Goal: Download file/media

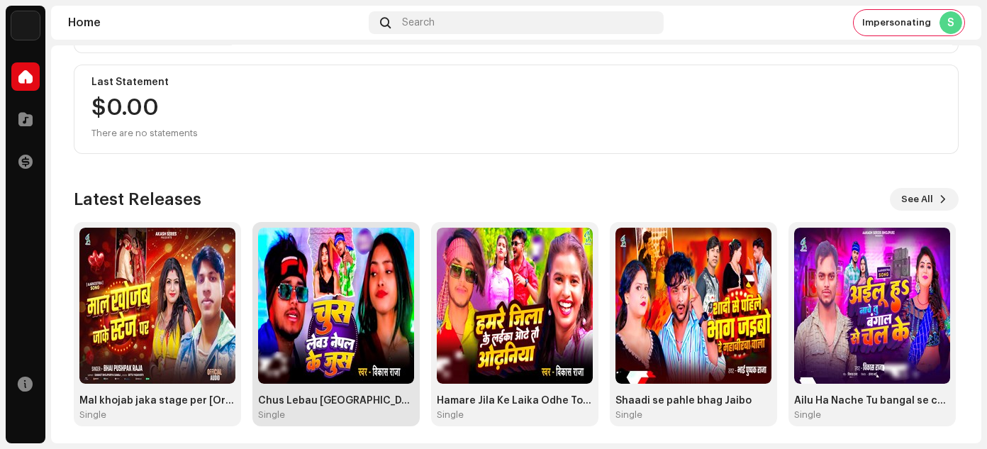
scroll to position [250, 0]
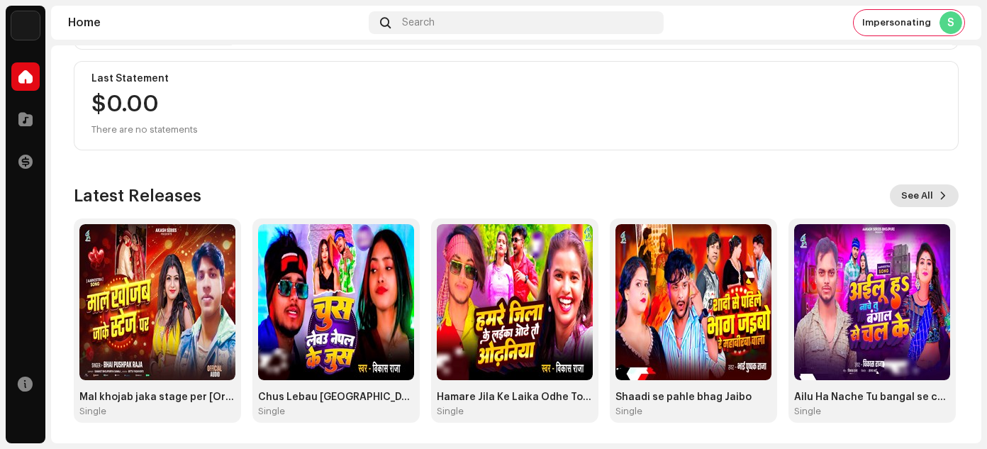
click at [917, 195] on span "See All" at bounding box center [918, 196] width 32 height 28
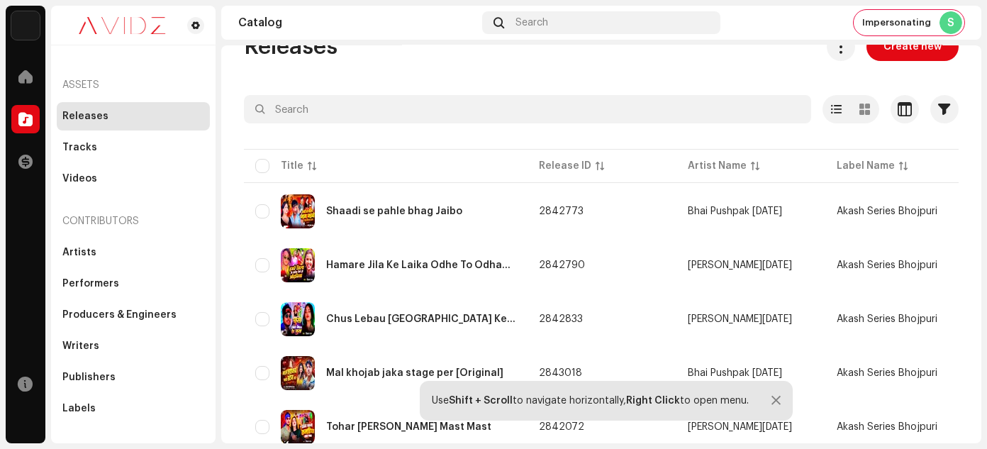
scroll to position [165, 0]
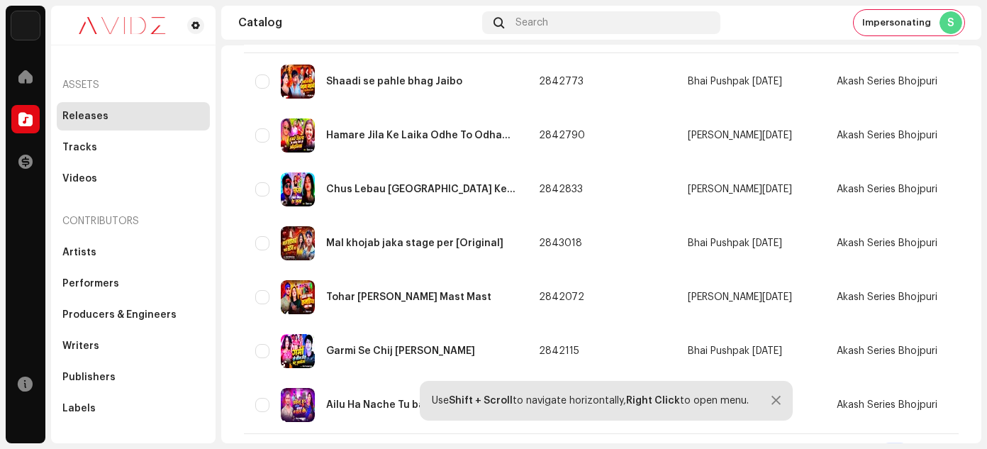
click at [778, 403] on div at bounding box center [776, 400] width 9 height 11
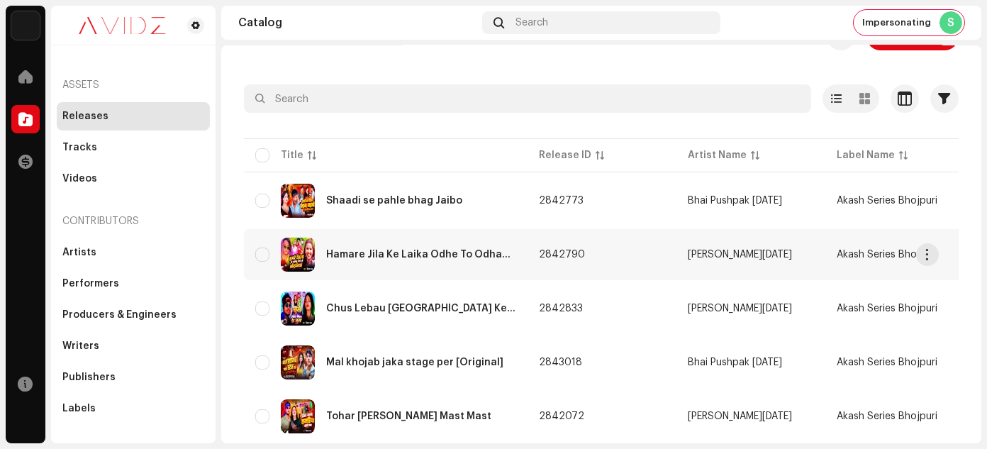
scroll to position [6, 0]
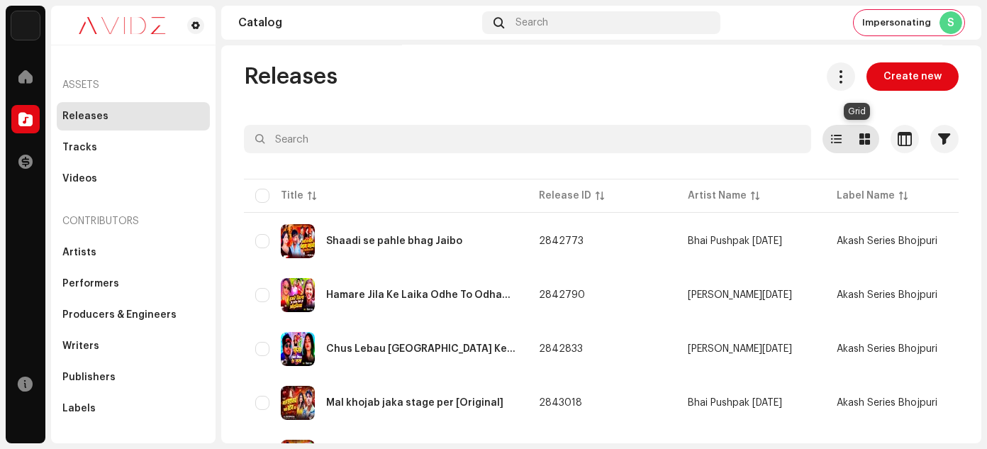
click at [851, 144] on div at bounding box center [865, 139] width 28 height 28
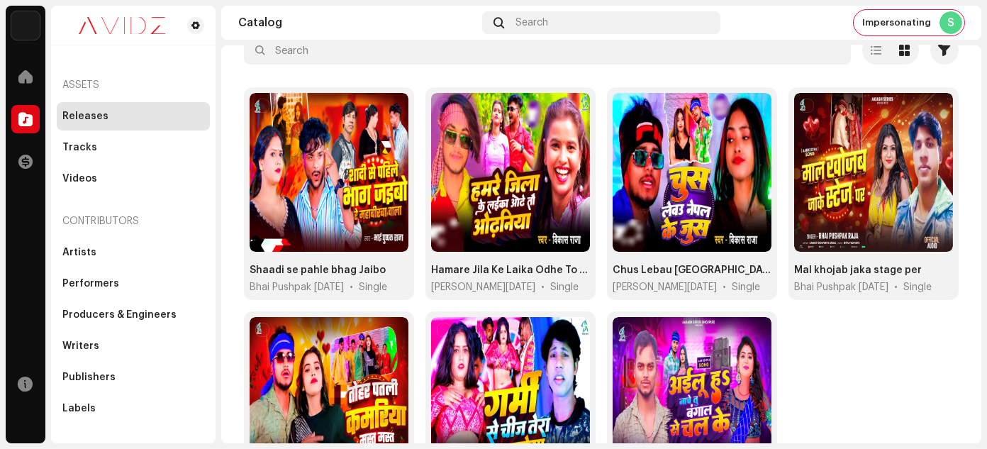
scroll to position [97, 0]
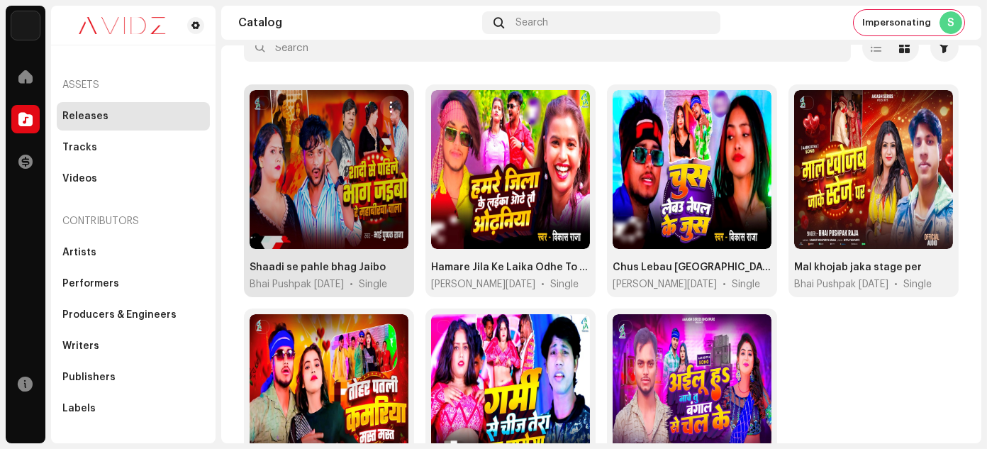
click at [387, 104] on span "button" at bounding box center [392, 106] width 11 height 11
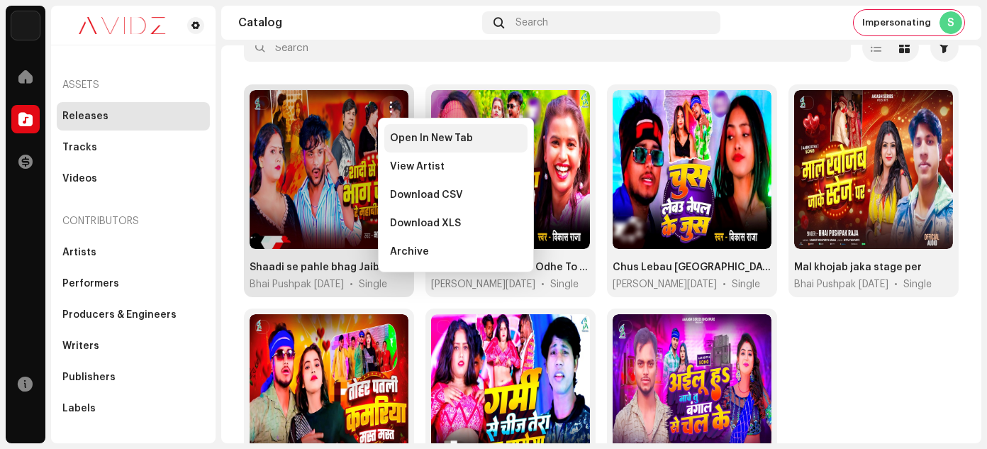
click at [406, 142] on span "Open In New Tab" at bounding box center [431, 138] width 83 height 11
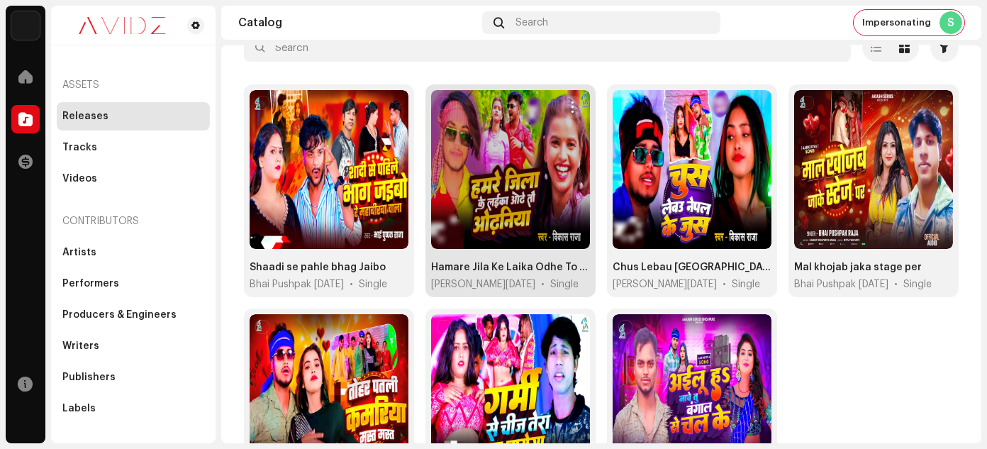
click at [570, 102] on span "button" at bounding box center [573, 106] width 11 height 11
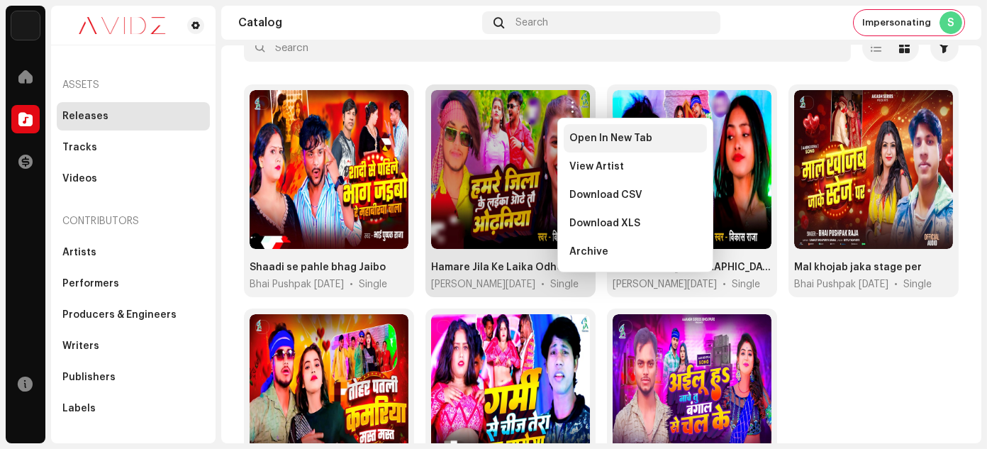
click at [580, 140] on span "Open In New Tab" at bounding box center [611, 138] width 83 height 11
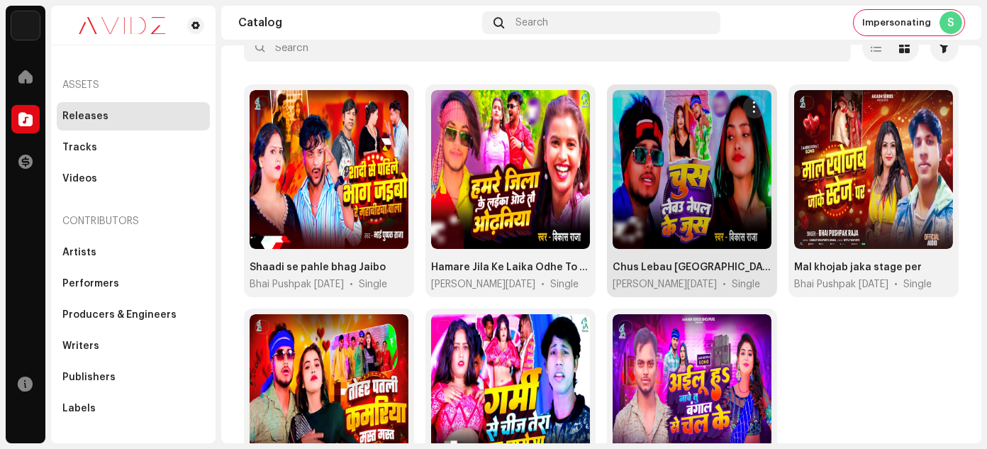
click at [753, 104] on span "button" at bounding box center [755, 106] width 11 height 11
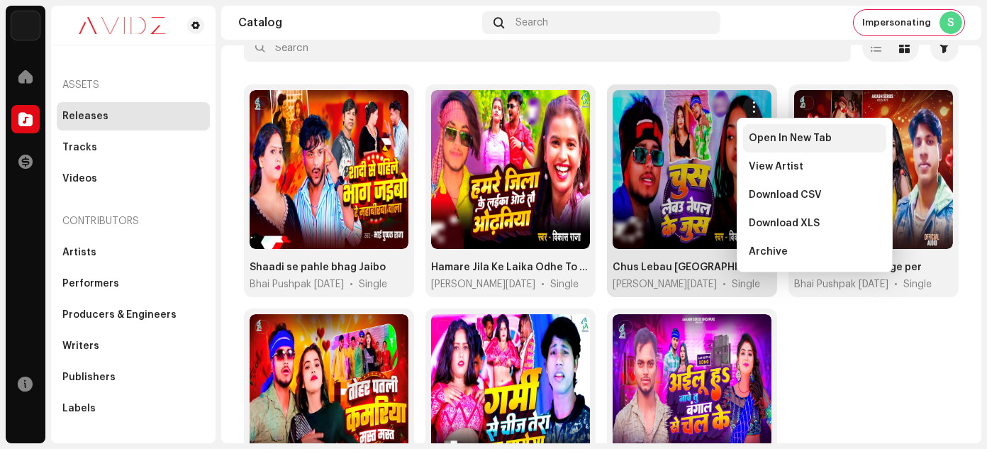
click at [763, 143] on span "Open In New Tab" at bounding box center [790, 138] width 83 height 11
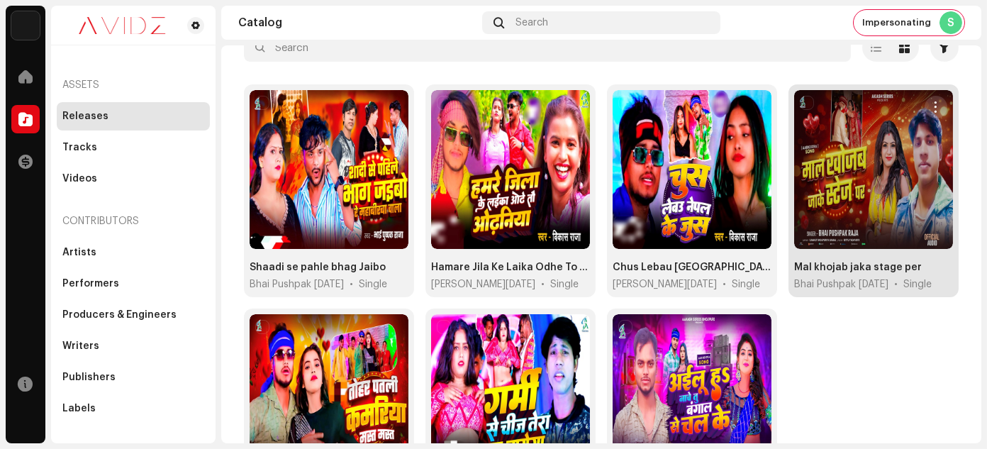
click at [931, 106] on span "button" at bounding box center [936, 106] width 11 height 11
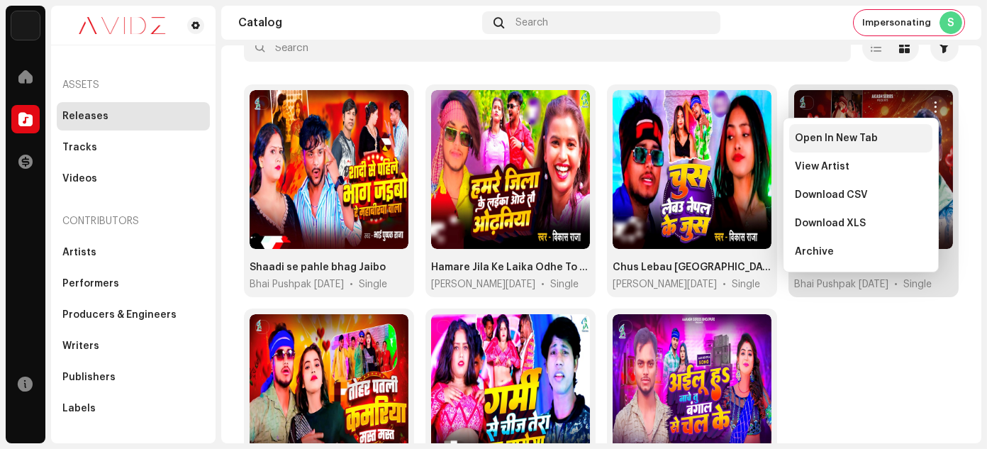
click at [853, 138] on span "Open In New Tab" at bounding box center [836, 138] width 83 height 11
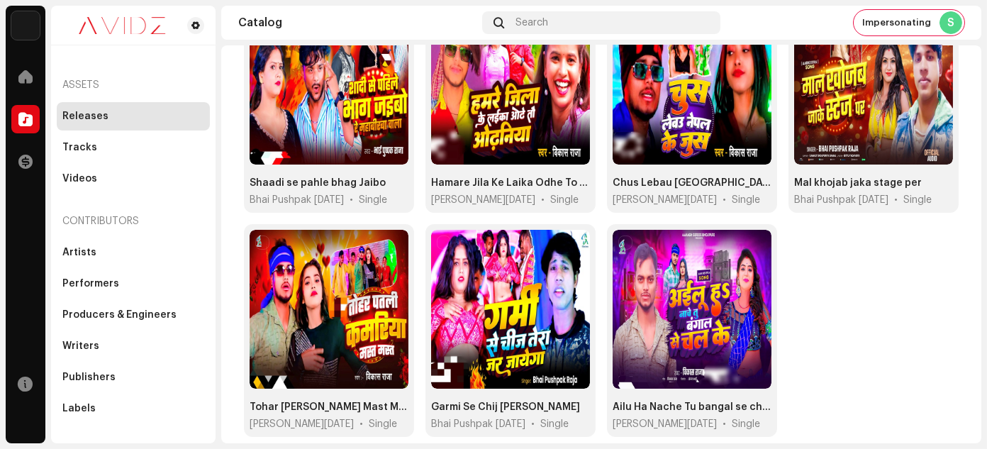
scroll to position [216, 0]
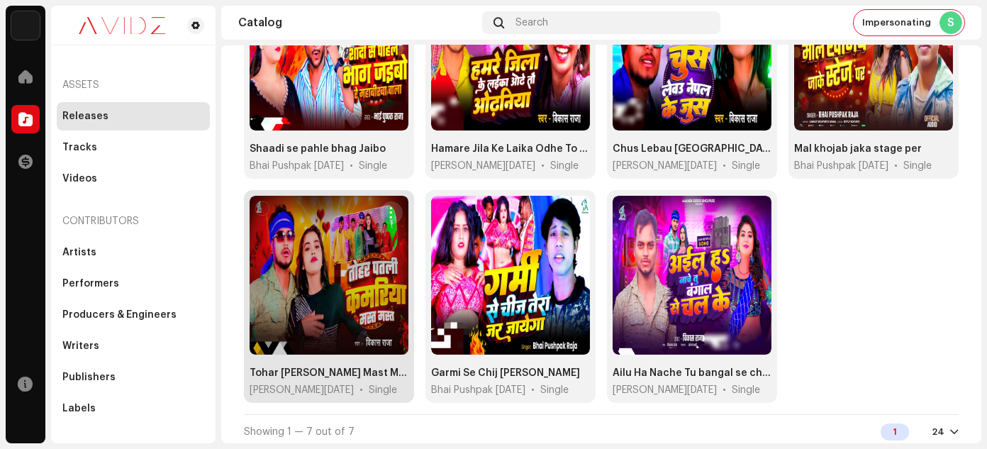
click at [394, 214] on span "button" at bounding box center [392, 212] width 11 height 11
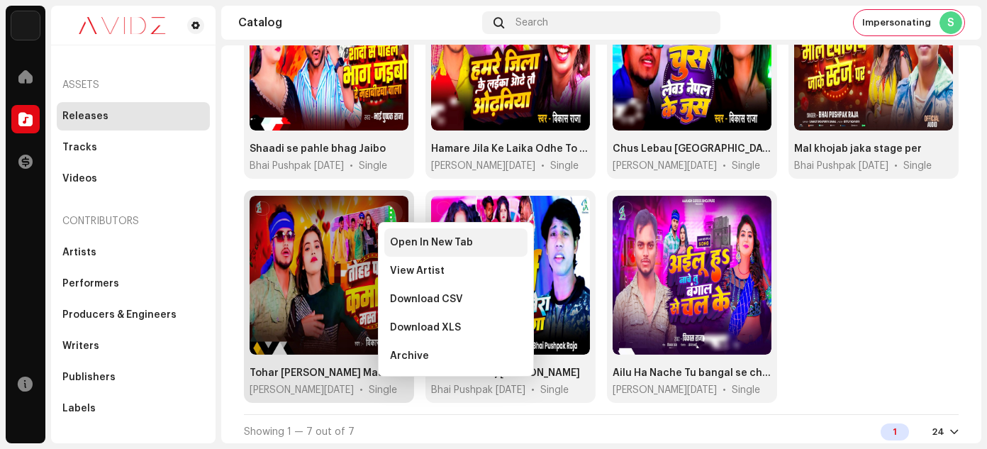
click at [406, 244] on span "Open In New Tab" at bounding box center [431, 242] width 83 height 11
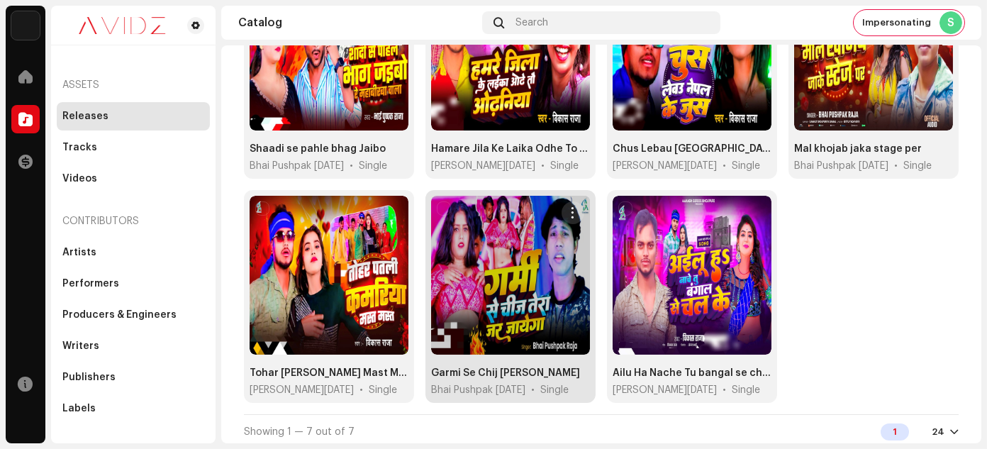
click at [571, 208] on span "button" at bounding box center [573, 212] width 11 height 11
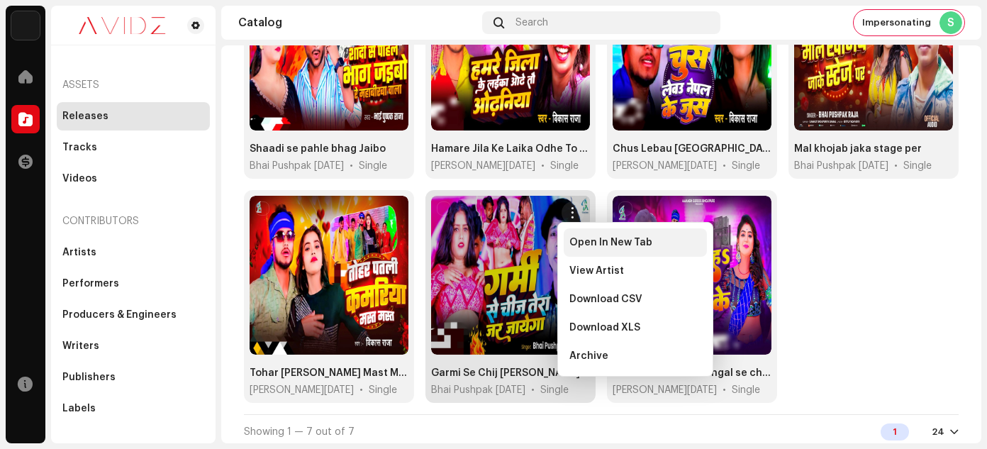
click at [583, 245] on span "Open In New Tab" at bounding box center [611, 242] width 83 height 11
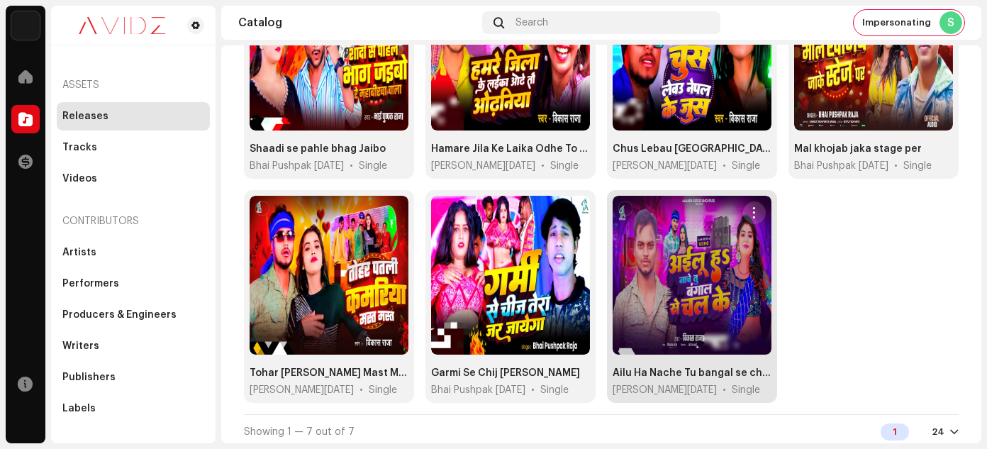
click at [750, 209] on span "button" at bounding box center [755, 212] width 11 height 11
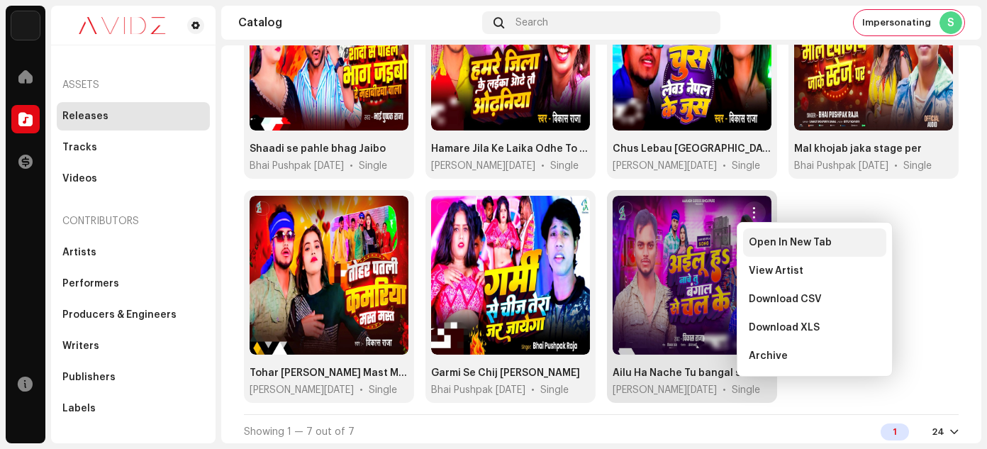
click at [756, 246] on span "Open In New Tab" at bounding box center [790, 242] width 83 height 11
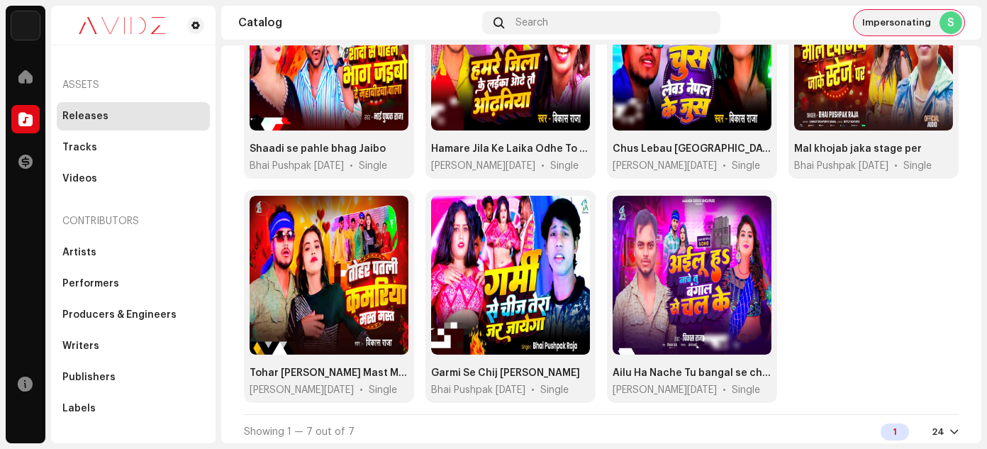
click at [914, 22] on span "Impersonating" at bounding box center [897, 22] width 69 height 11
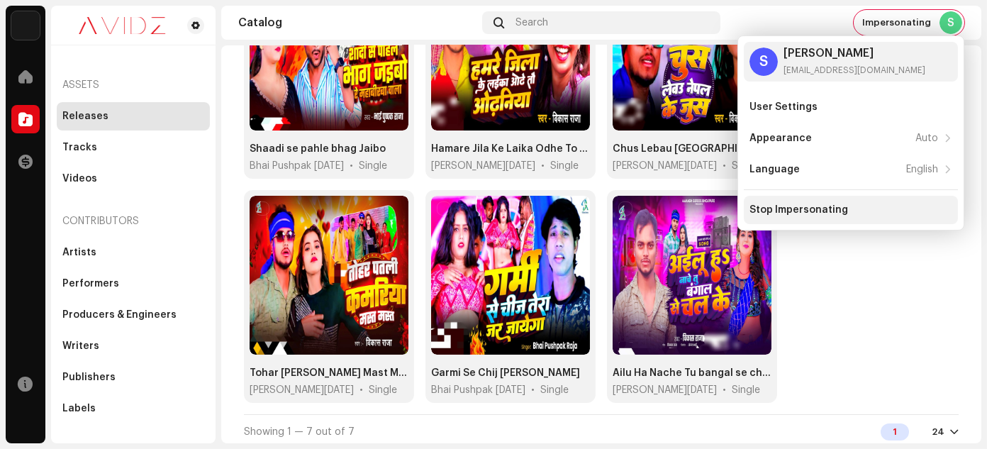
click at [850, 208] on div "Stop Impersonating" at bounding box center [851, 209] width 203 height 11
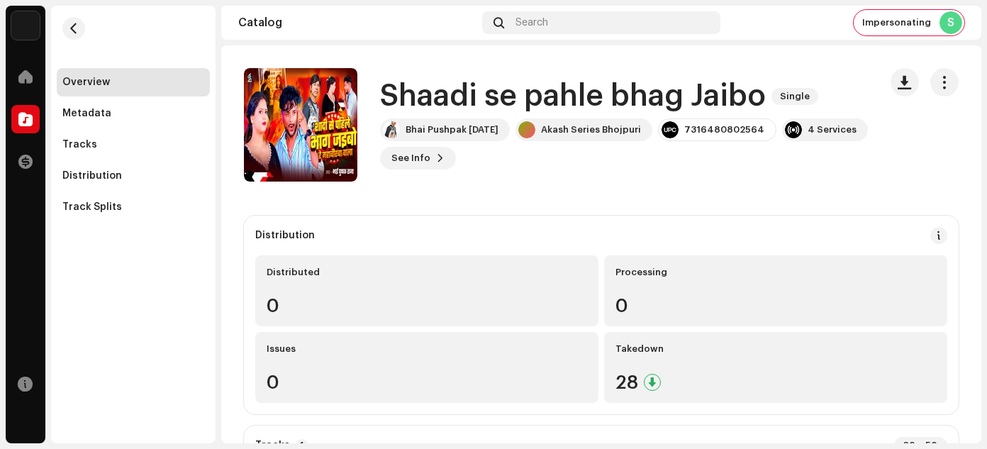
click at [428, 98] on h1 "Shaadi se pahle bhag Jaibo" at bounding box center [573, 96] width 386 height 33
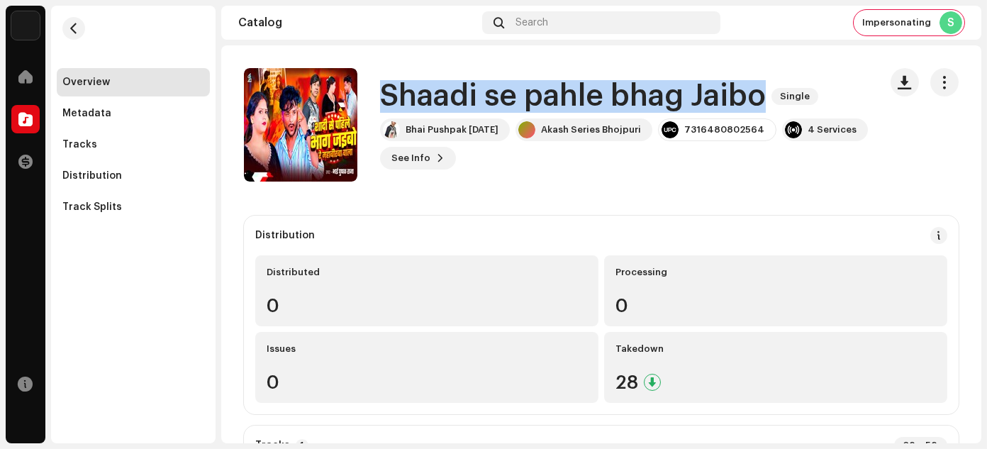
drag, startPoint x: 428, startPoint y: 98, endPoint x: 703, endPoint y: 90, distance: 274.6
click at [703, 90] on h1 "Shaadi se pahle bhag Jaibo" at bounding box center [573, 96] width 386 height 33
copy h1 "Shaadi se pahle bhag Jaibo"
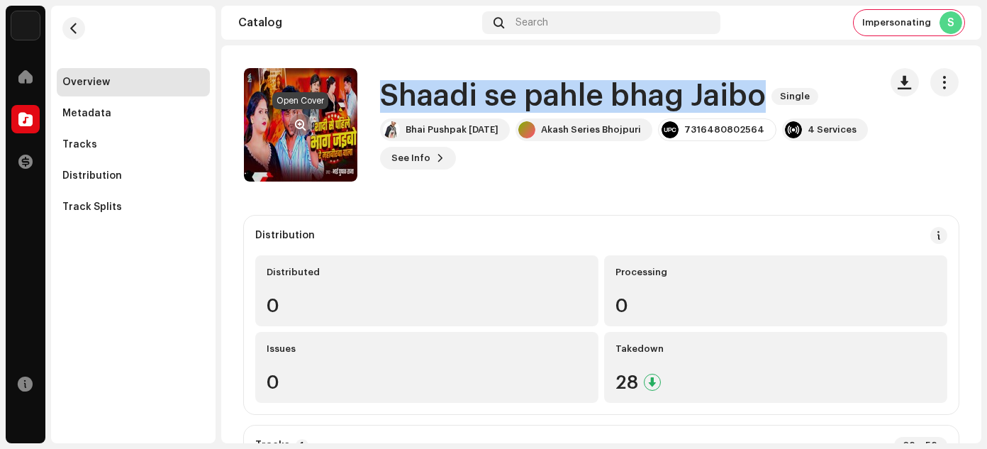
click at [302, 122] on span "button" at bounding box center [301, 124] width 11 height 11
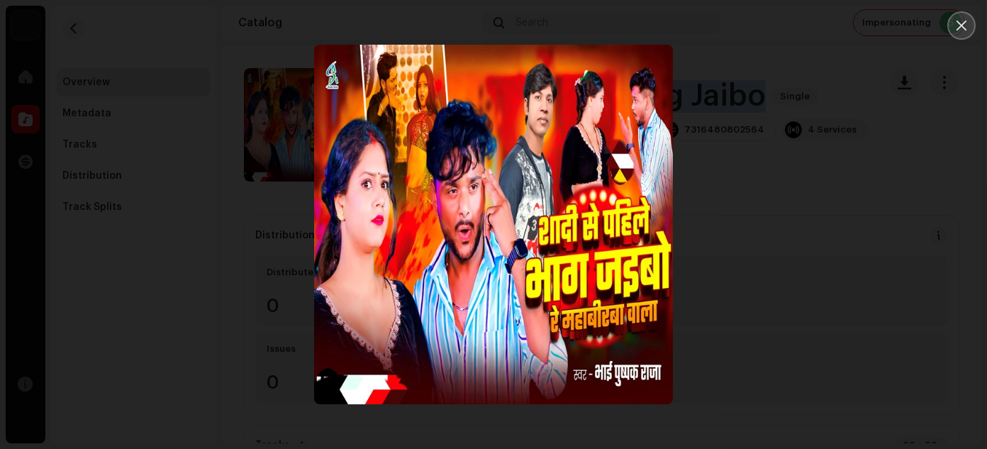
click at [965, 26] on icon "Close" at bounding box center [961, 25] width 13 height 13
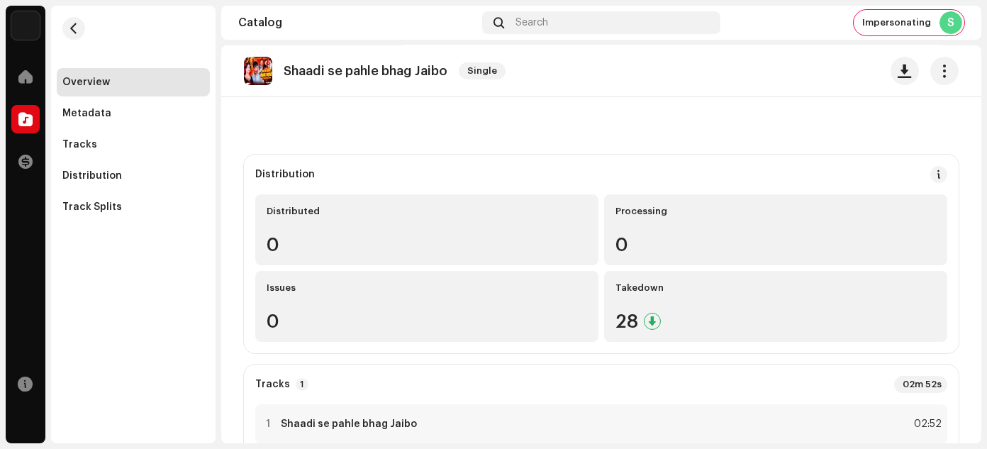
scroll to position [47, 0]
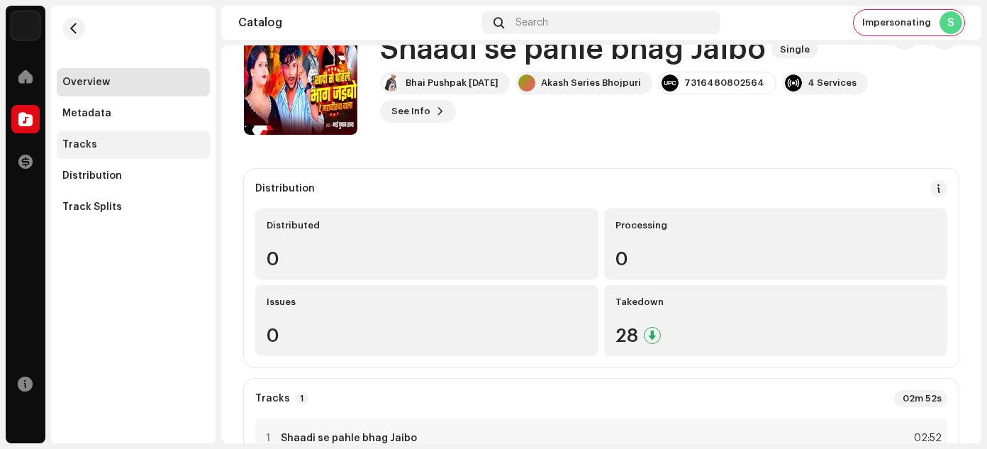
click at [99, 148] on div "Tracks" at bounding box center [133, 144] width 142 height 11
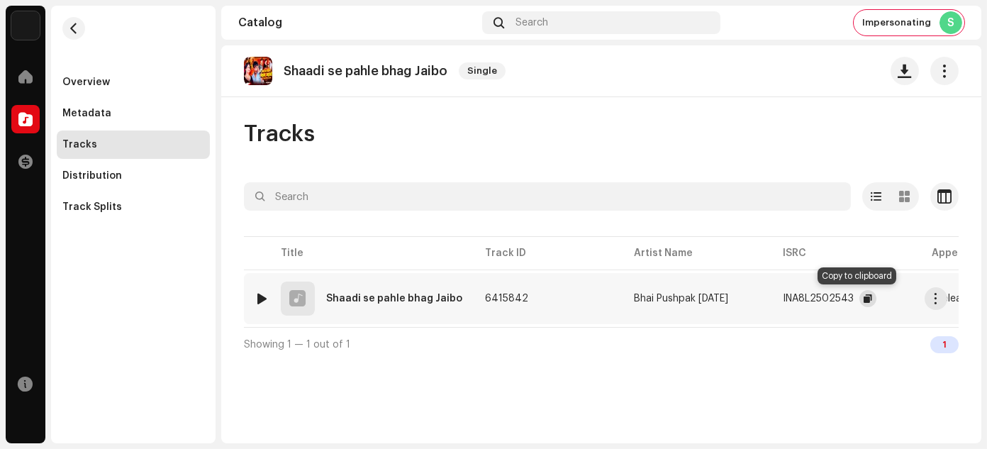
click at [864, 299] on span "button" at bounding box center [868, 298] width 9 height 11
click at [934, 299] on span "button" at bounding box center [936, 298] width 11 height 11
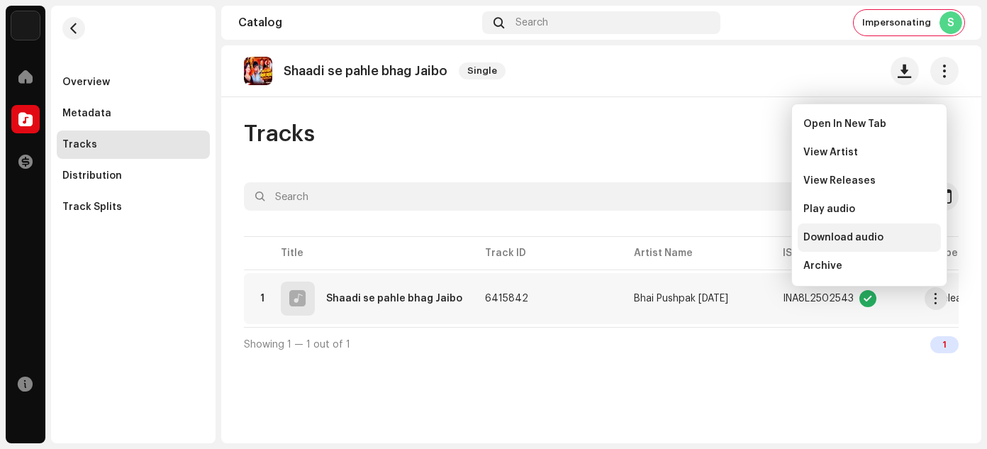
click at [848, 233] on span "Download audio" at bounding box center [844, 237] width 80 height 11
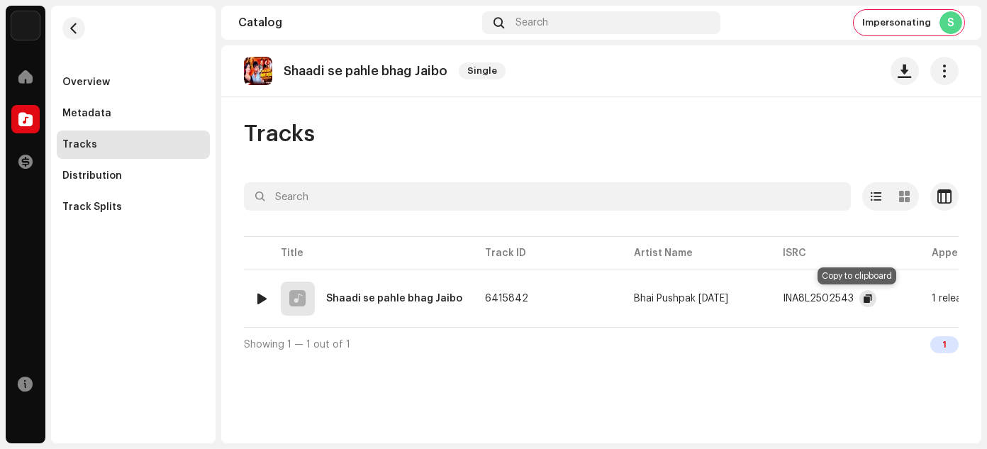
click at [864, 297] on span "button" at bounding box center [868, 298] width 9 height 11
click at [932, 297] on span "button" at bounding box center [936, 298] width 11 height 11
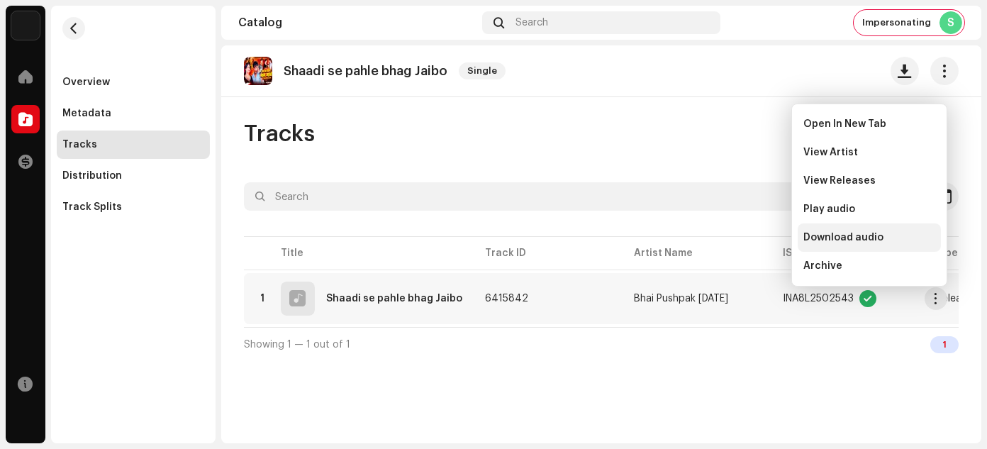
click at [858, 238] on span "Download audio" at bounding box center [844, 237] width 80 height 11
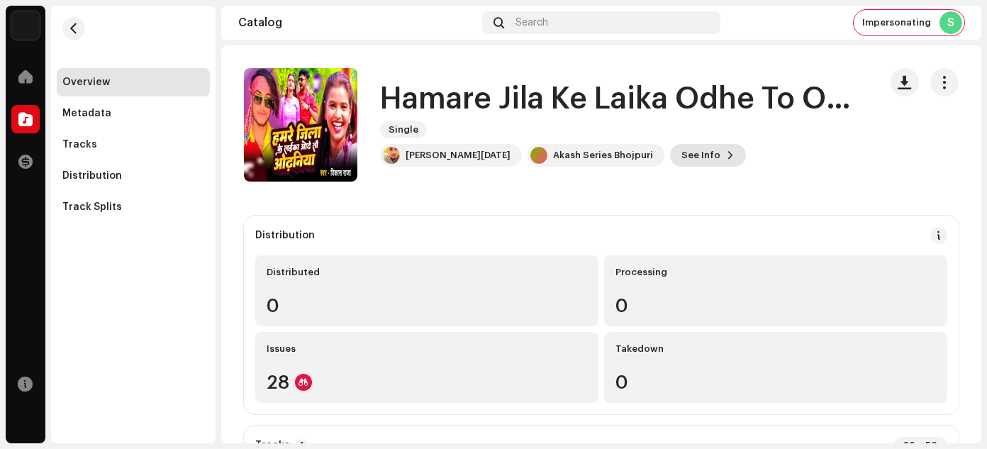
click at [682, 154] on span "See Info" at bounding box center [701, 155] width 39 height 28
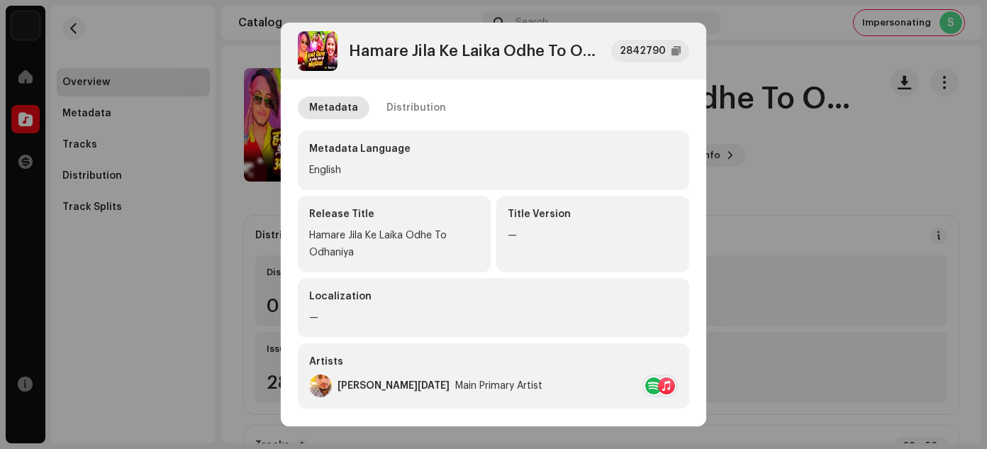
click at [319, 235] on div "Hamare Jila Ke Laika Odhe To Odhaniya" at bounding box center [394, 244] width 170 height 34
drag, startPoint x: 319, startPoint y: 235, endPoint x: 330, endPoint y: 248, distance: 17.2
click at [330, 248] on div "Hamare Jila Ke Laika Odhe To Odhaniya" at bounding box center [394, 244] width 170 height 34
copy div "Hamare Jila Ke Laika Odhe To Odhaniya"
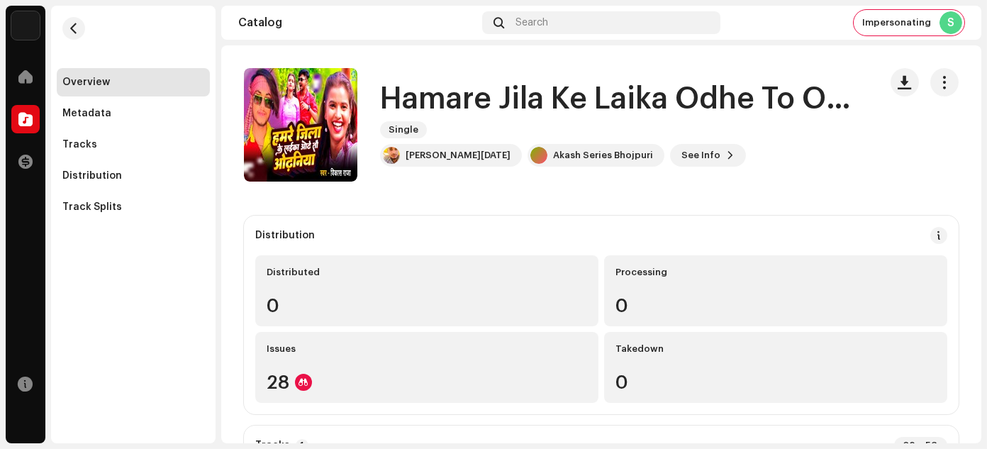
click at [773, 181] on div "Hamare Jila Ke Laika Odhe To Odhaniya 2842790 Metadata Distribution Metadata La…" at bounding box center [493, 224] width 987 height 449
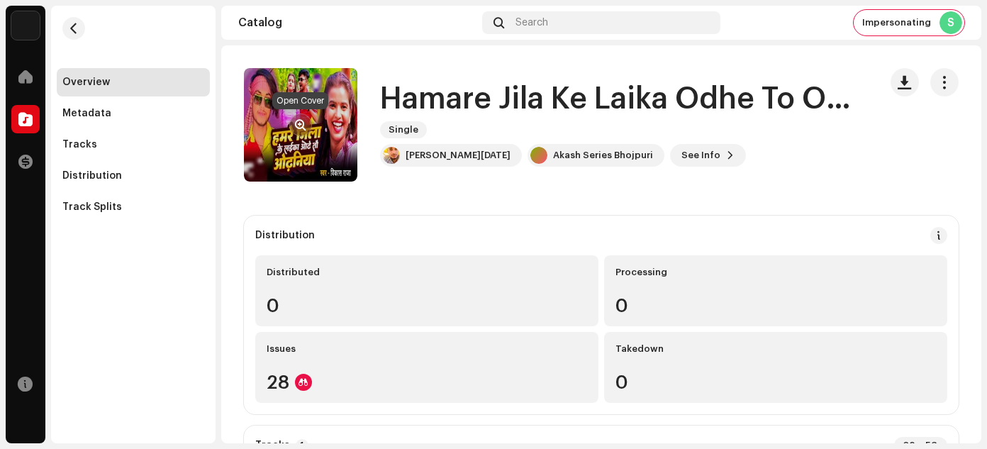
click at [302, 123] on span "button" at bounding box center [301, 124] width 11 height 11
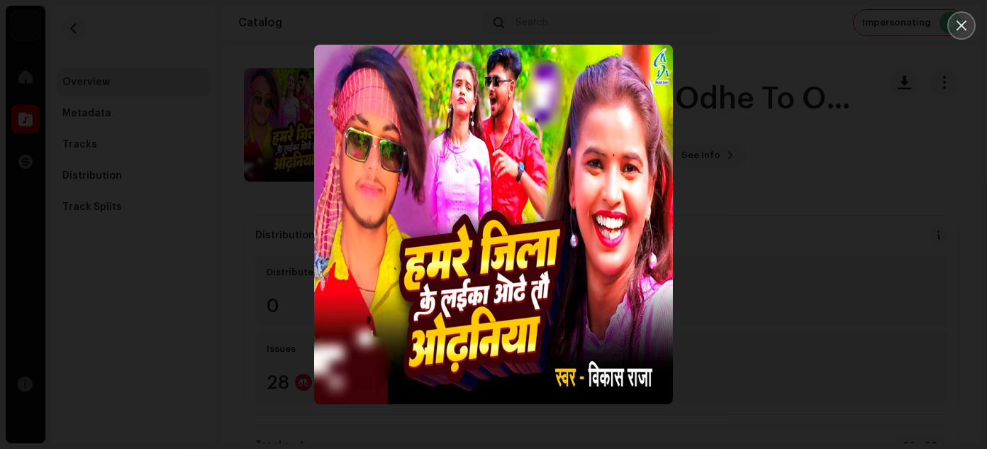
click at [960, 30] on icon "Close" at bounding box center [961, 25] width 13 height 13
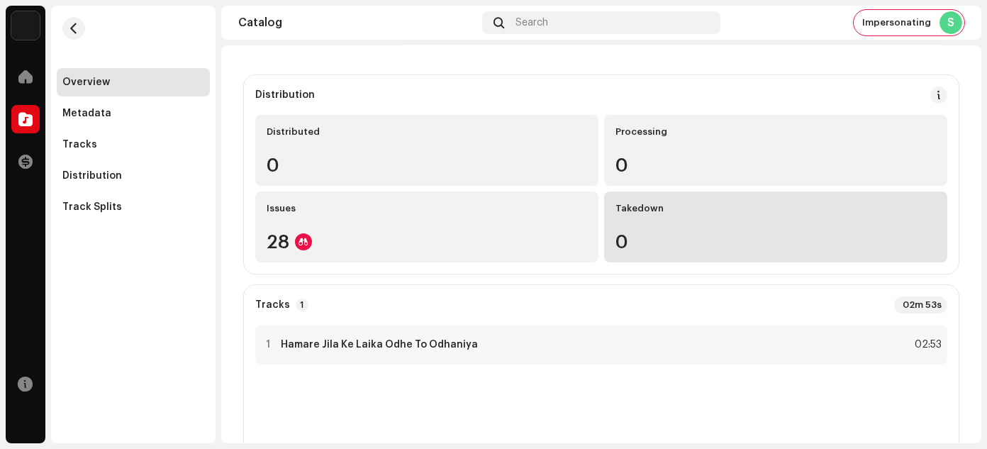
scroll to position [142, 0]
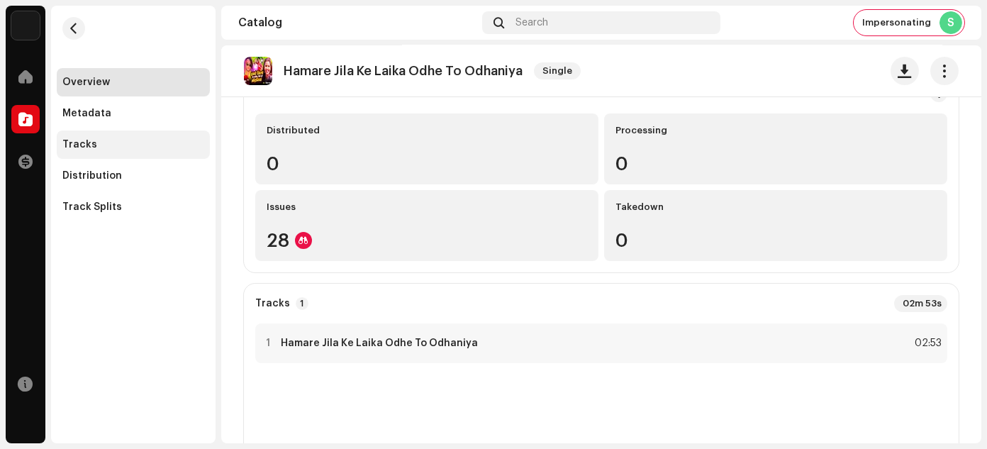
click at [128, 148] on div "Tracks" at bounding box center [133, 144] width 142 height 11
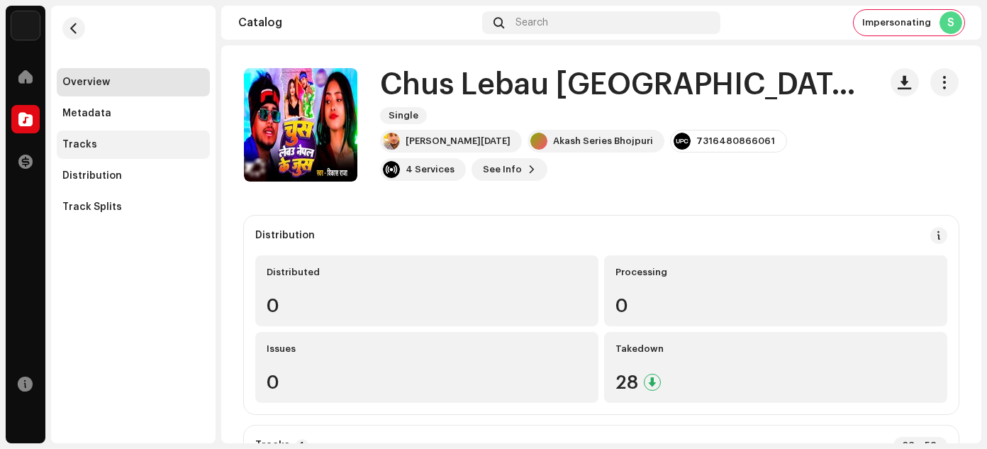
click at [95, 142] on div "Tracks" at bounding box center [133, 144] width 142 height 11
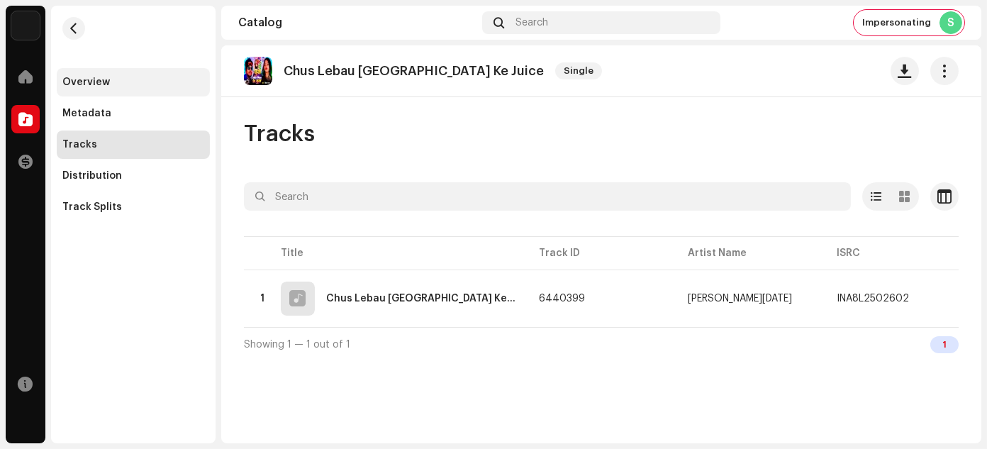
click at [87, 84] on div "Overview" at bounding box center [86, 82] width 48 height 11
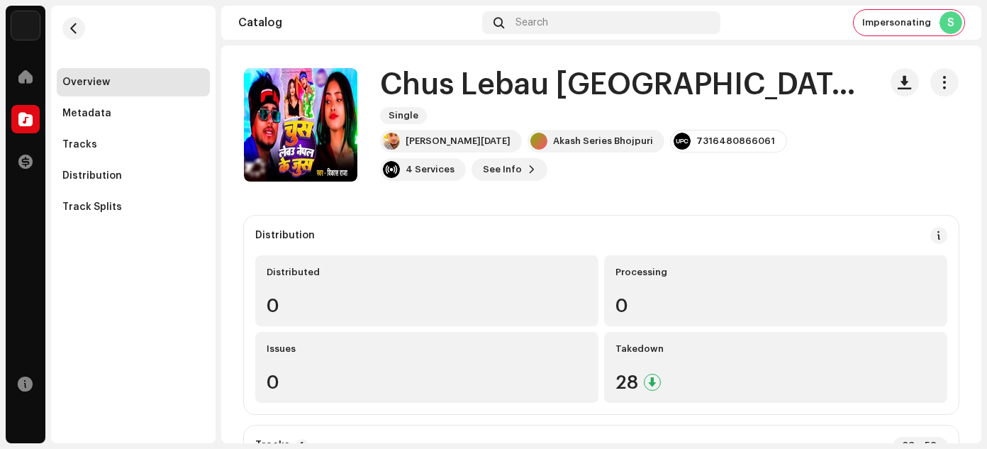
click at [414, 96] on h1 "Chus Lebau Nepal Ke Juice" at bounding box center [624, 85] width 488 height 33
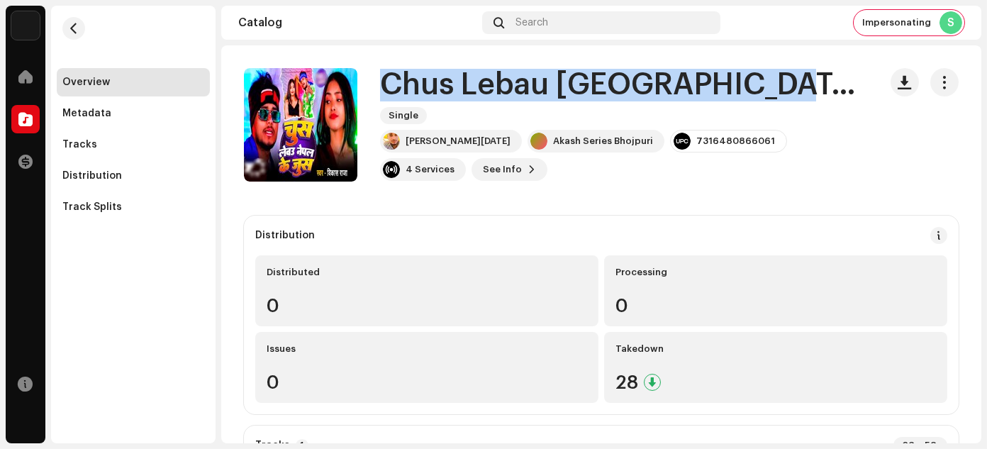
drag, startPoint x: 414, startPoint y: 96, endPoint x: 699, endPoint y: 96, distance: 285.1
click at [699, 96] on h1 "Chus Lebau Nepal Ke Juice" at bounding box center [624, 85] width 488 height 33
copy h1 "Chus Lebau Nepal Ke Juice"
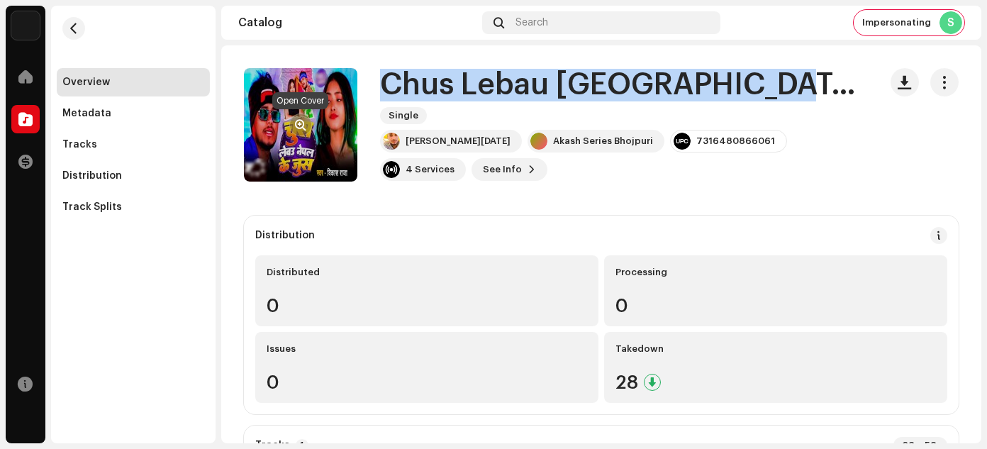
click at [299, 123] on span "button" at bounding box center [301, 124] width 11 height 11
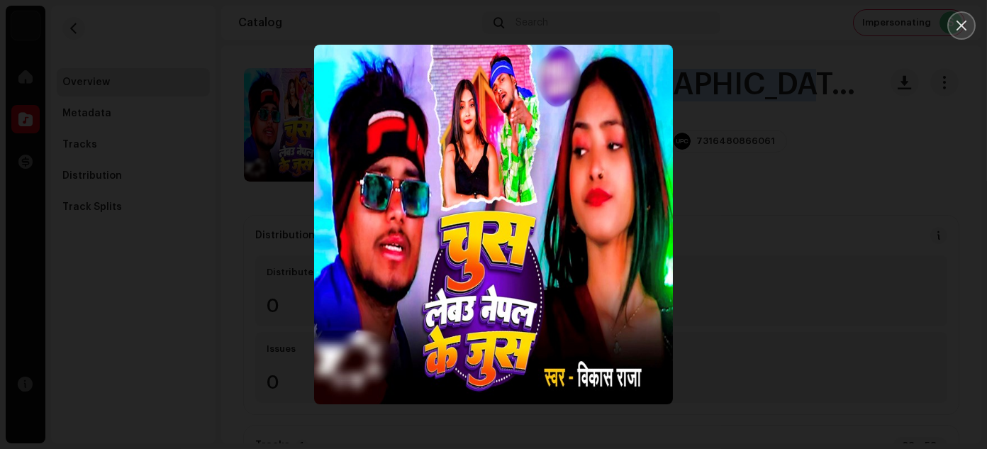
click at [955, 28] on icon "Close" at bounding box center [961, 25] width 13 height 13
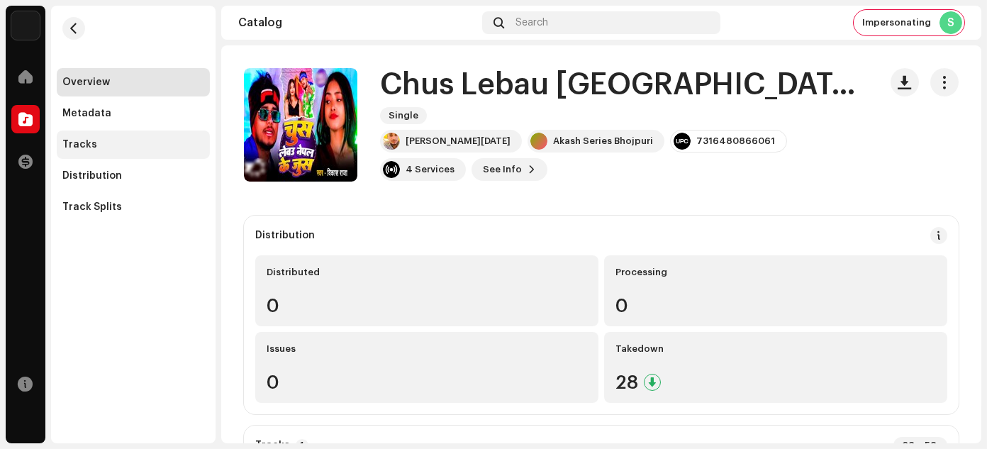
click at [106, 150] on div "Tracks" at bounding box center [133, 144] width 142 height 11
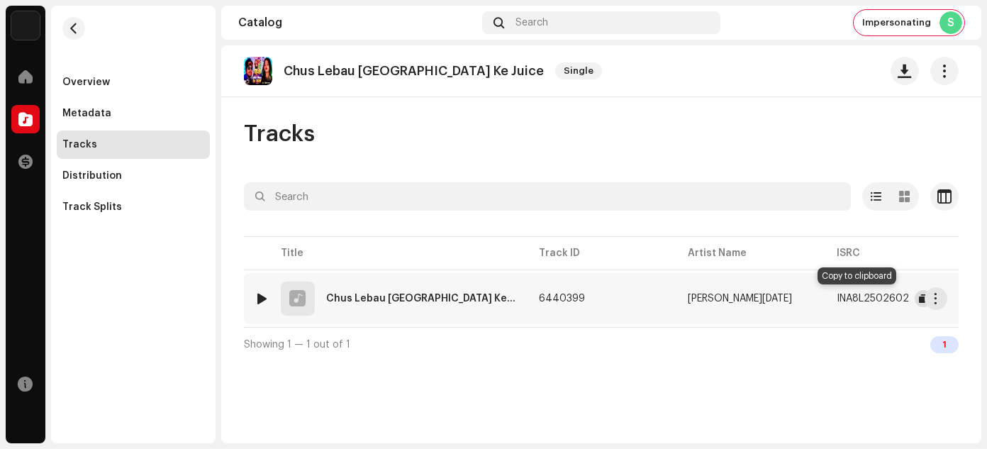
click at [919, 295] on span "button" at bounding box center [923, 298] width 9 height 11
click at [936, 297] on span "button" at bounding box center [936, 298] width 11 height 11
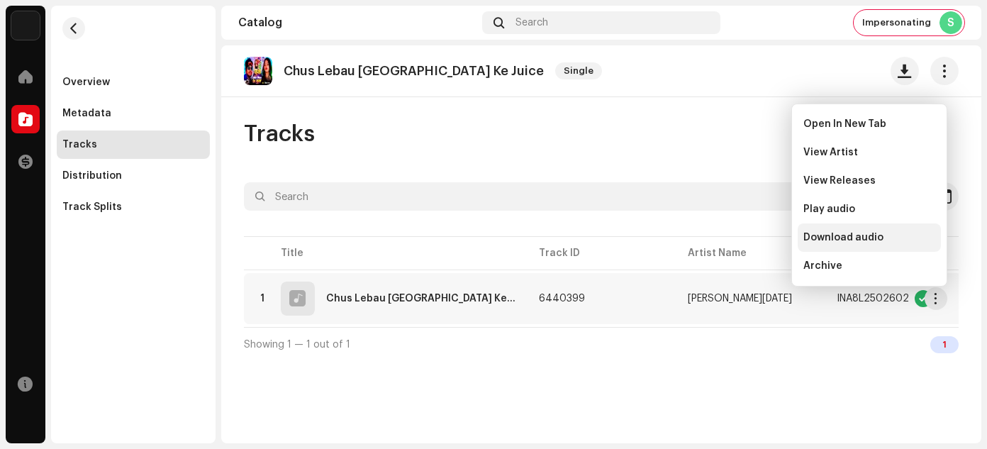
click at [851, 235] on span "Download audio" at bounding box center [844, 237] width 80 height 11
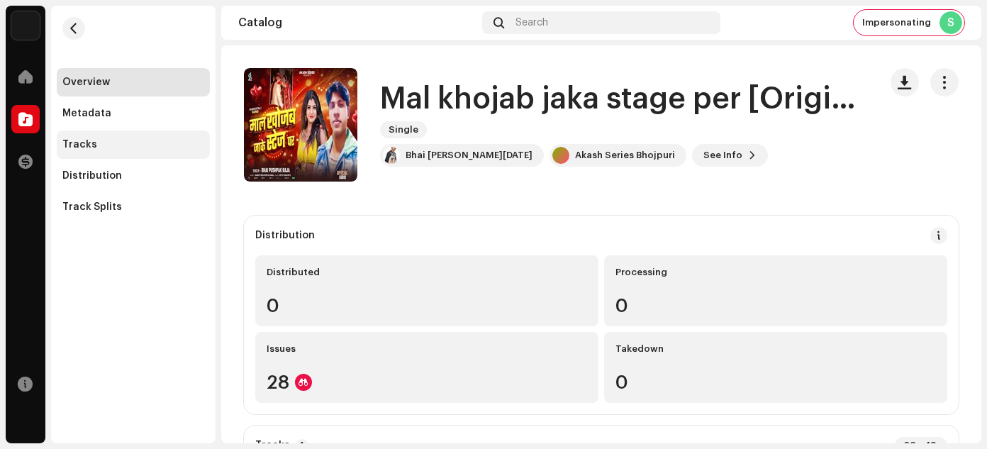
click at [96, 144] on div "Tracks" at bounding box center [133, 144] width 142 height 11
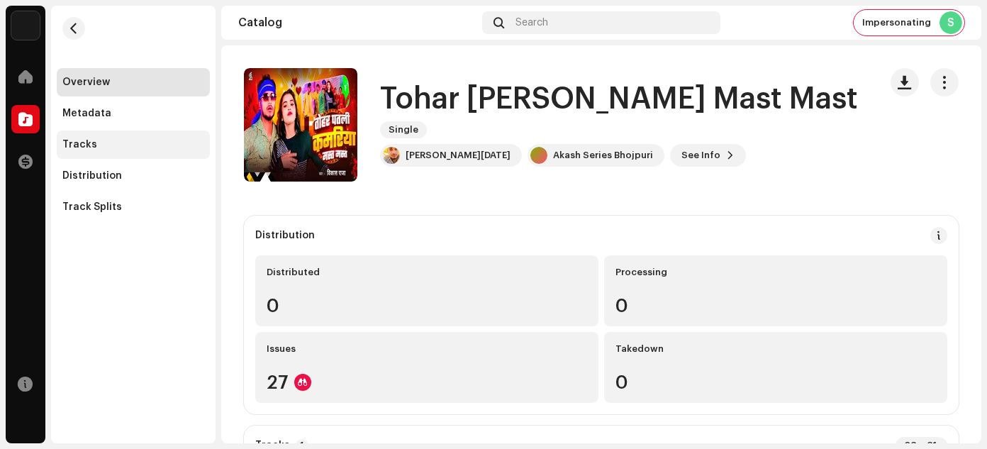
click at [100, 148] on div "Tracks" at bounding box center [133, 144] width 142 height 11
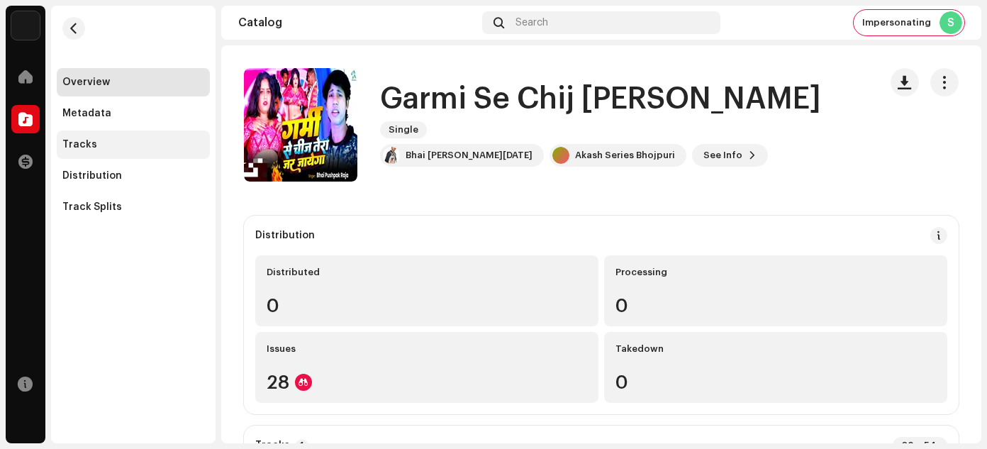
click at [72, 147] on div "Tracks" at bounding box center [79, 144] width 35 height 11
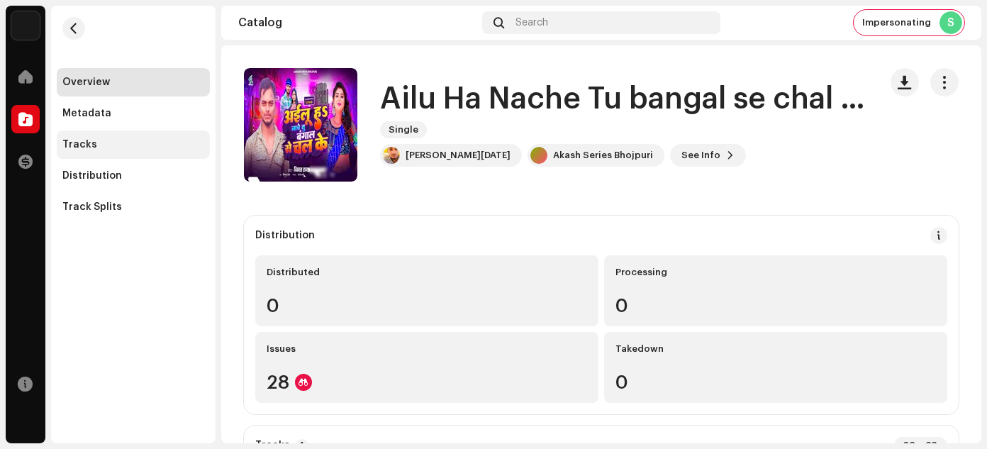
click at [99, 148] on div "Tracks" at bounding box center [133, 144] width 142 height 11
